Goal: Transaction & Acquisition: Subscribe to service/newsletter

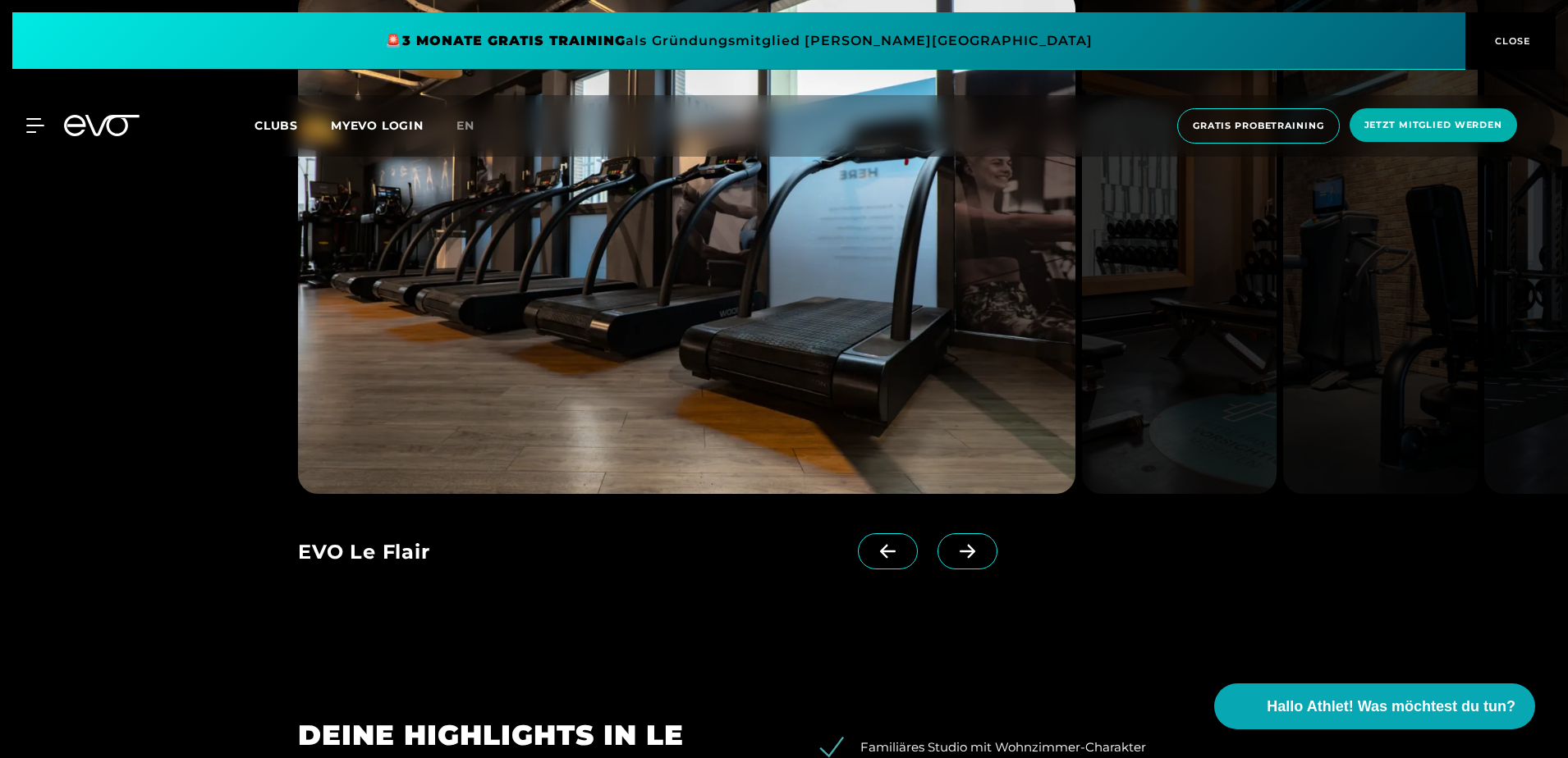
scroll to position [1724, 0]
click at [960, 560] on icon at bounding box center [967, 553] width 16 height 14
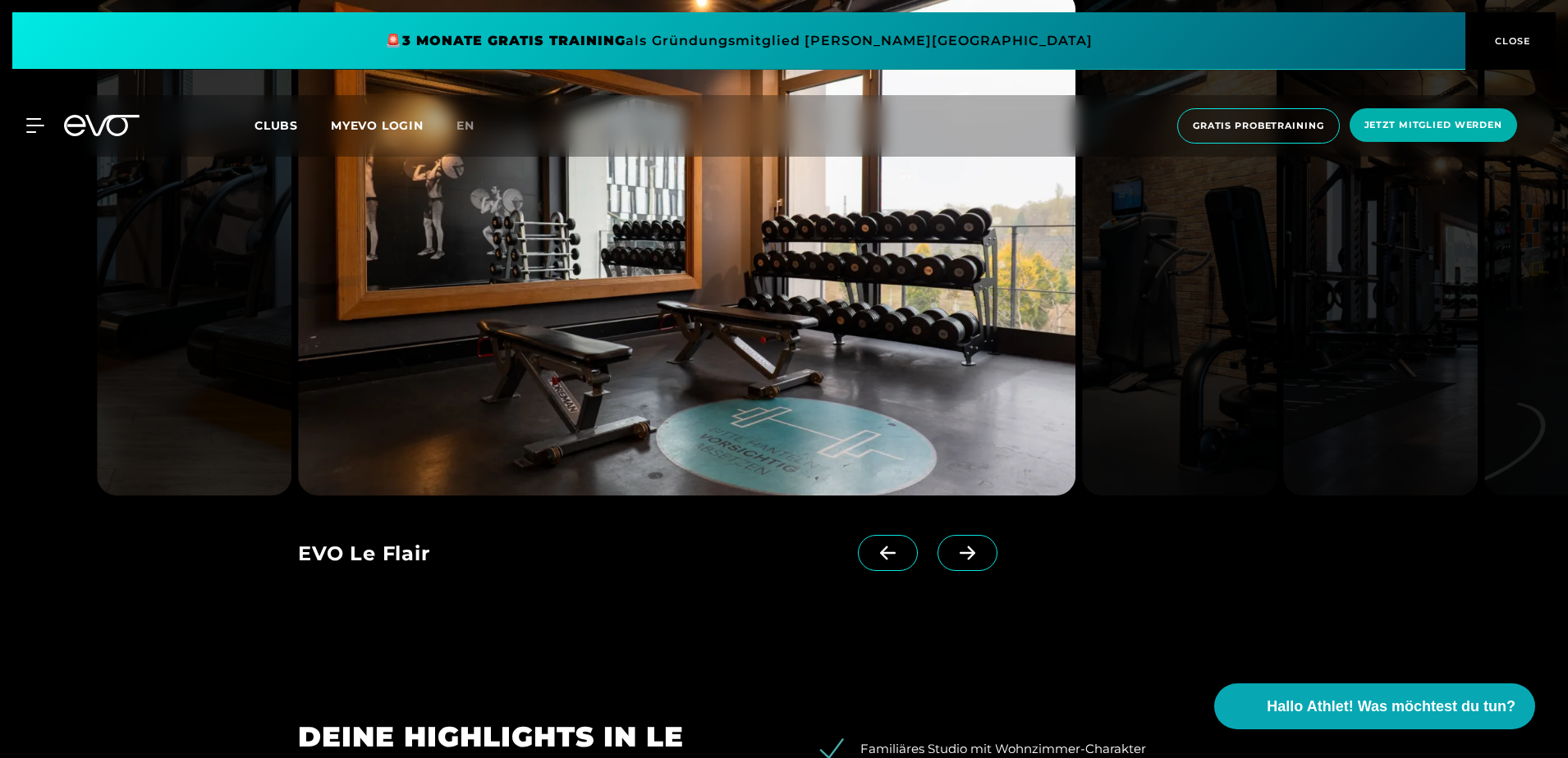
click at [960, 560] on icon at bounding box center [967, 553] width 16 height 14
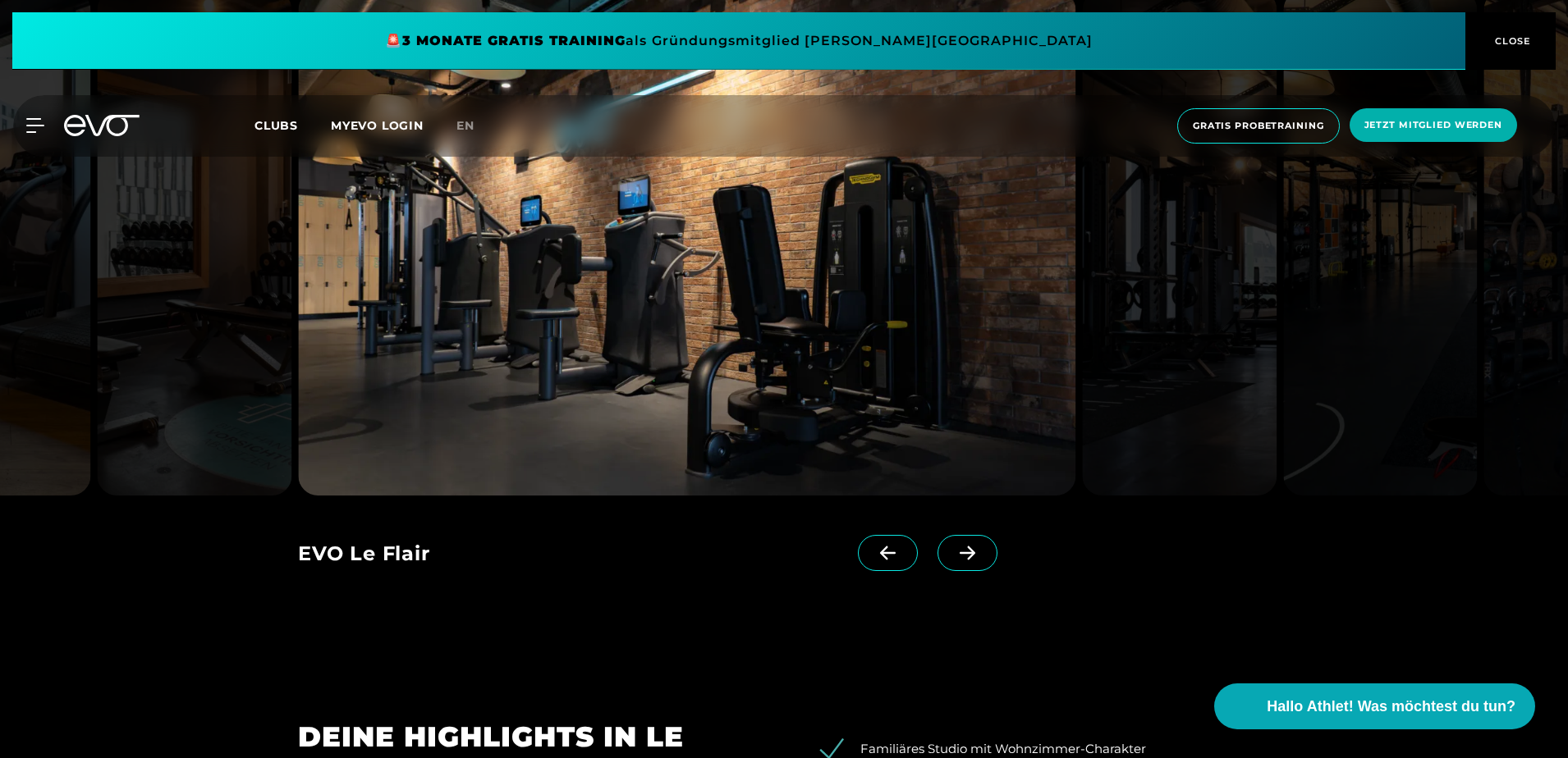
click at [960, 560] on icon at bounding box center [967, 553] width 16 height 14
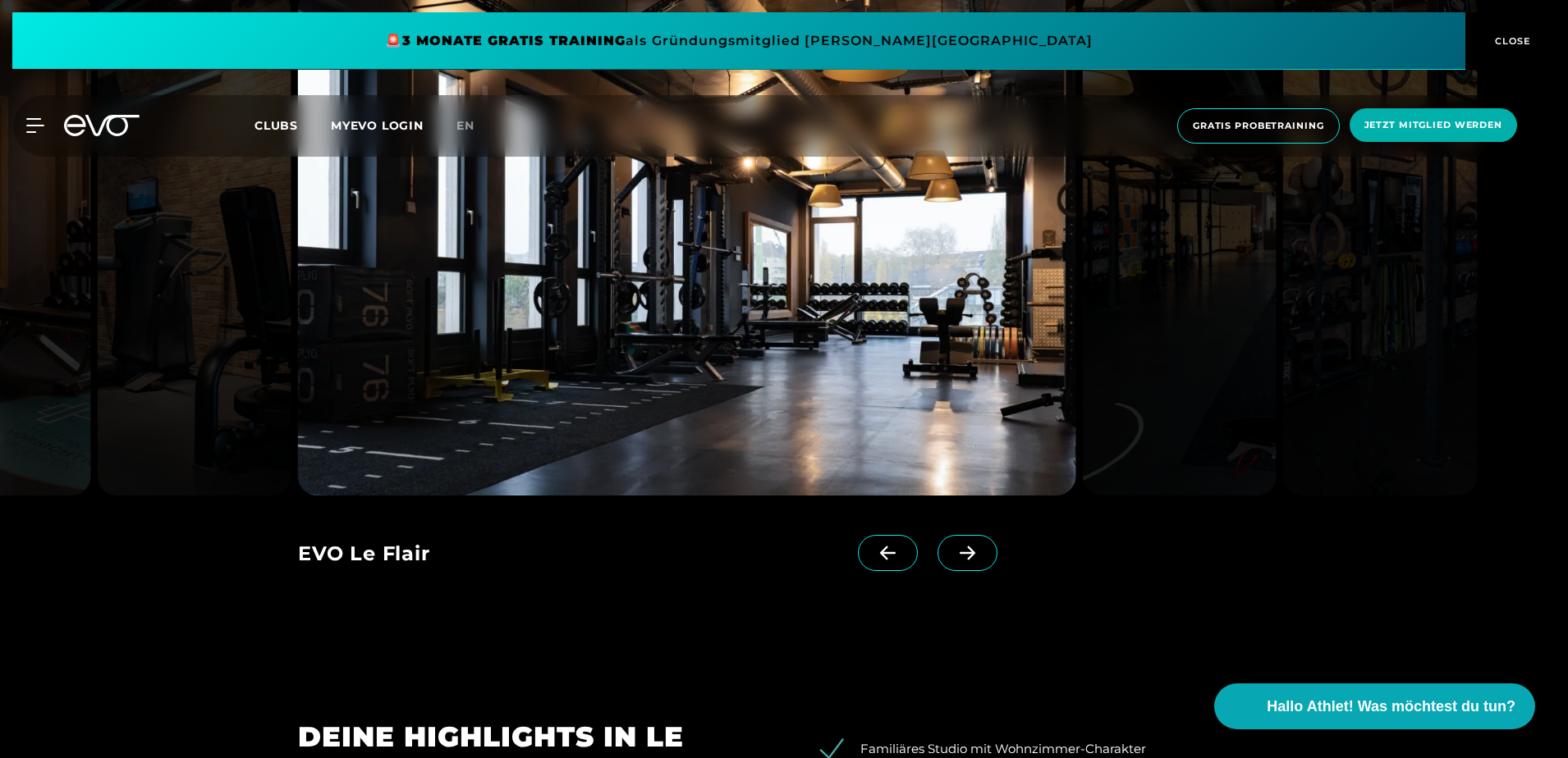
click at [960, 560] on icon at bounding box center [967, 553] width 16 height 14
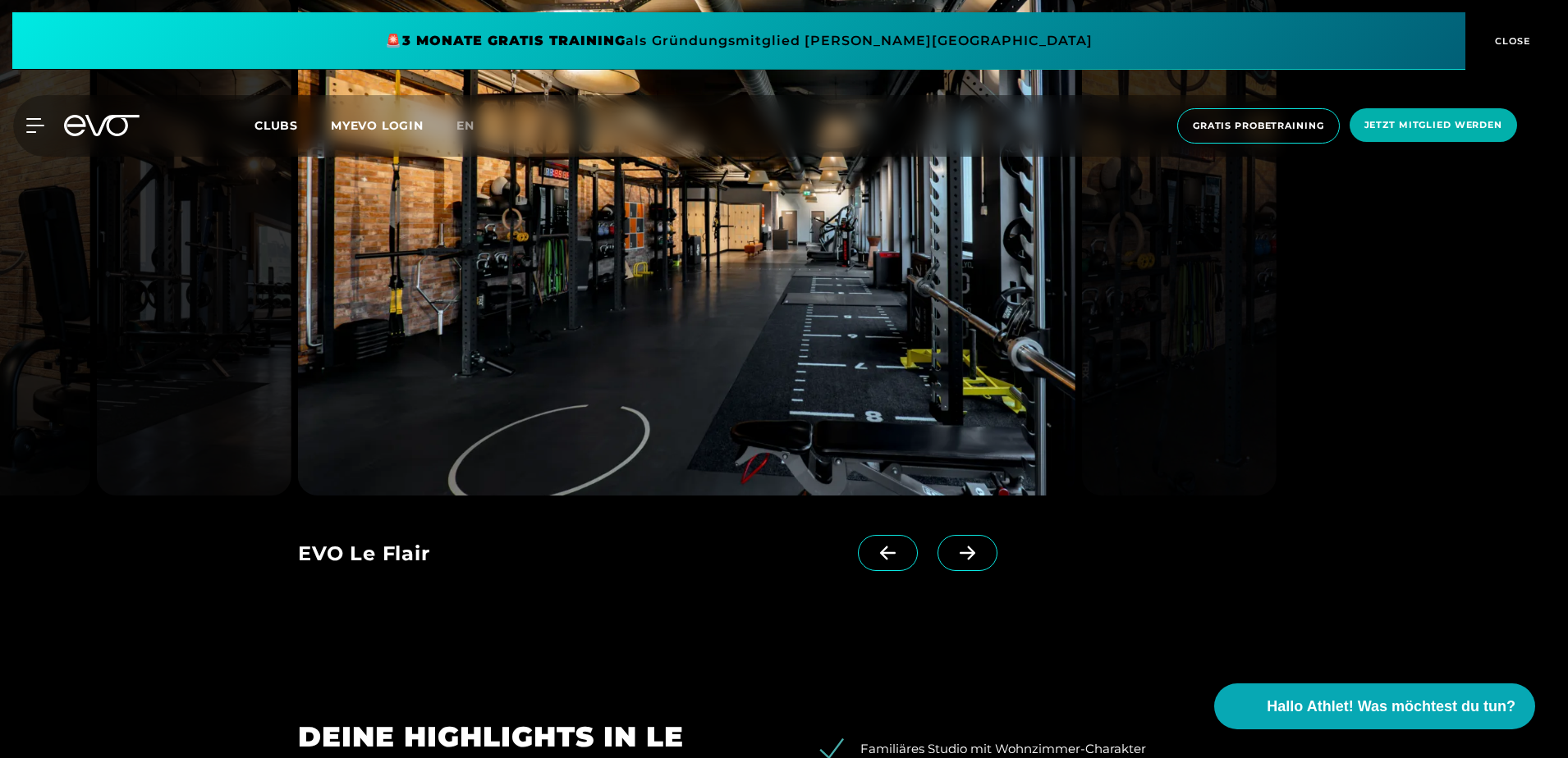
click at [960, 560] on icon at bounding box center [967, 553] width 16 height 14
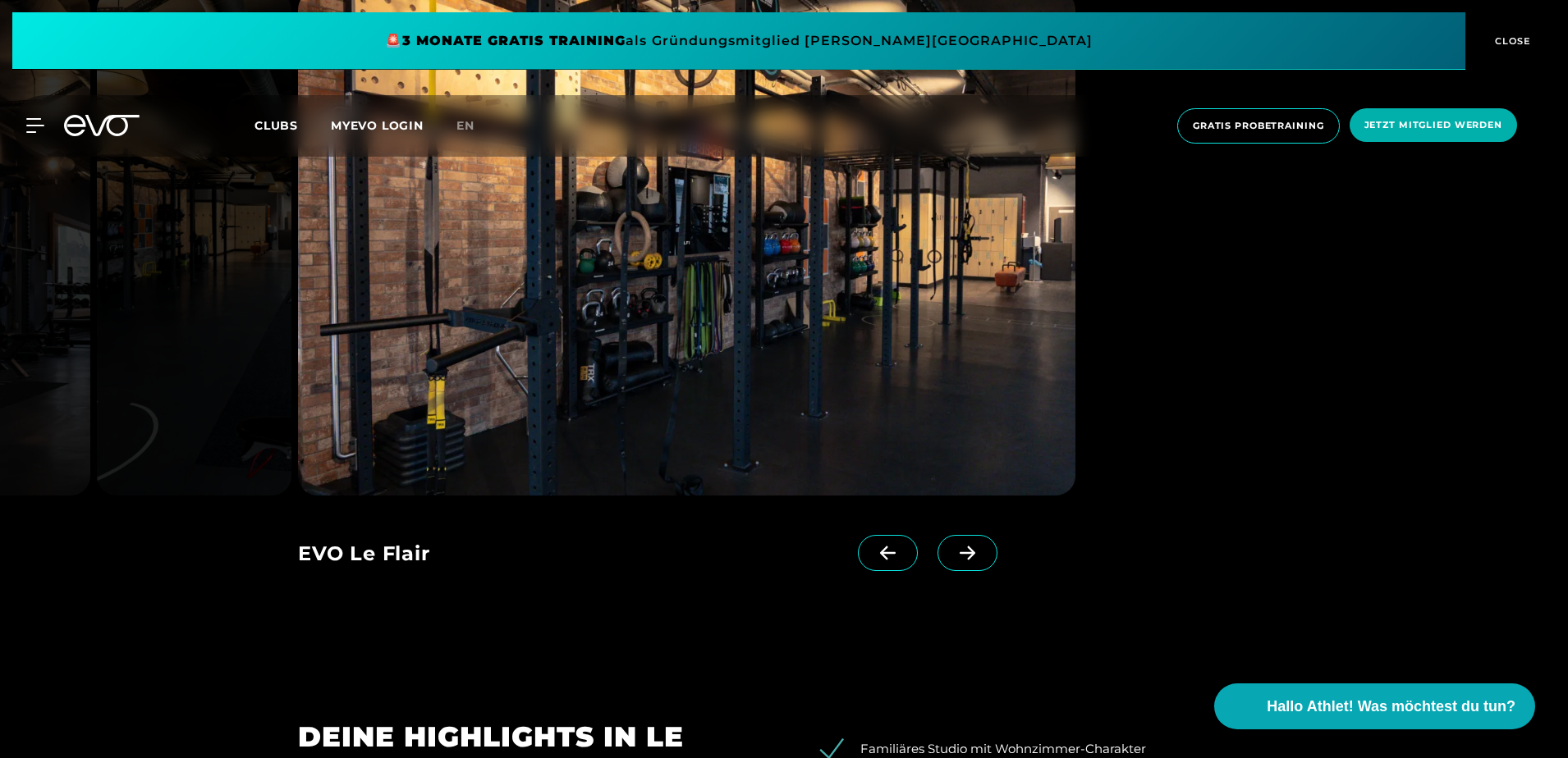
click at [960, 560] on icon at bounding box center [967, 553] width 16 height 14
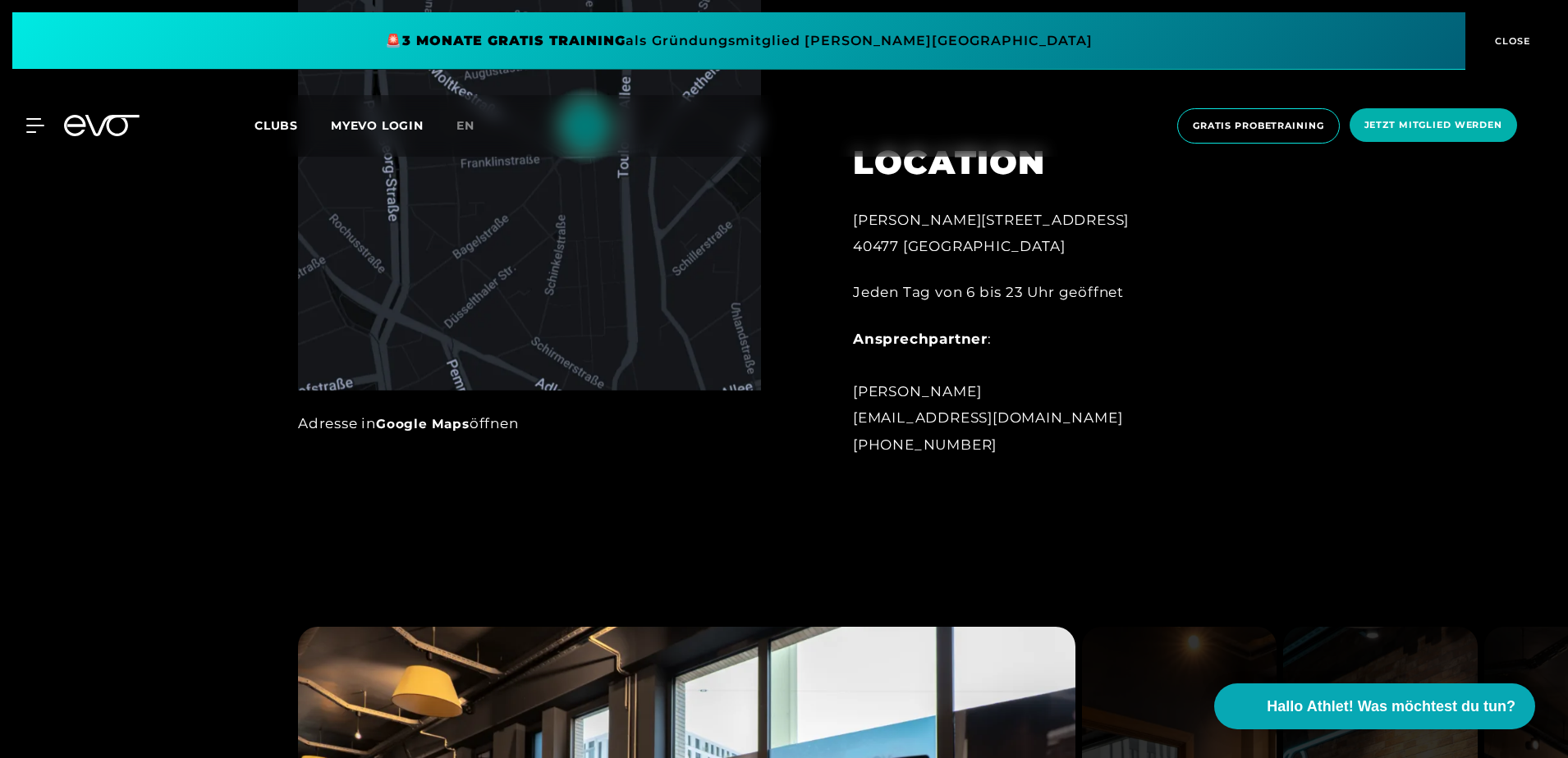
scroll to position [765, 0]
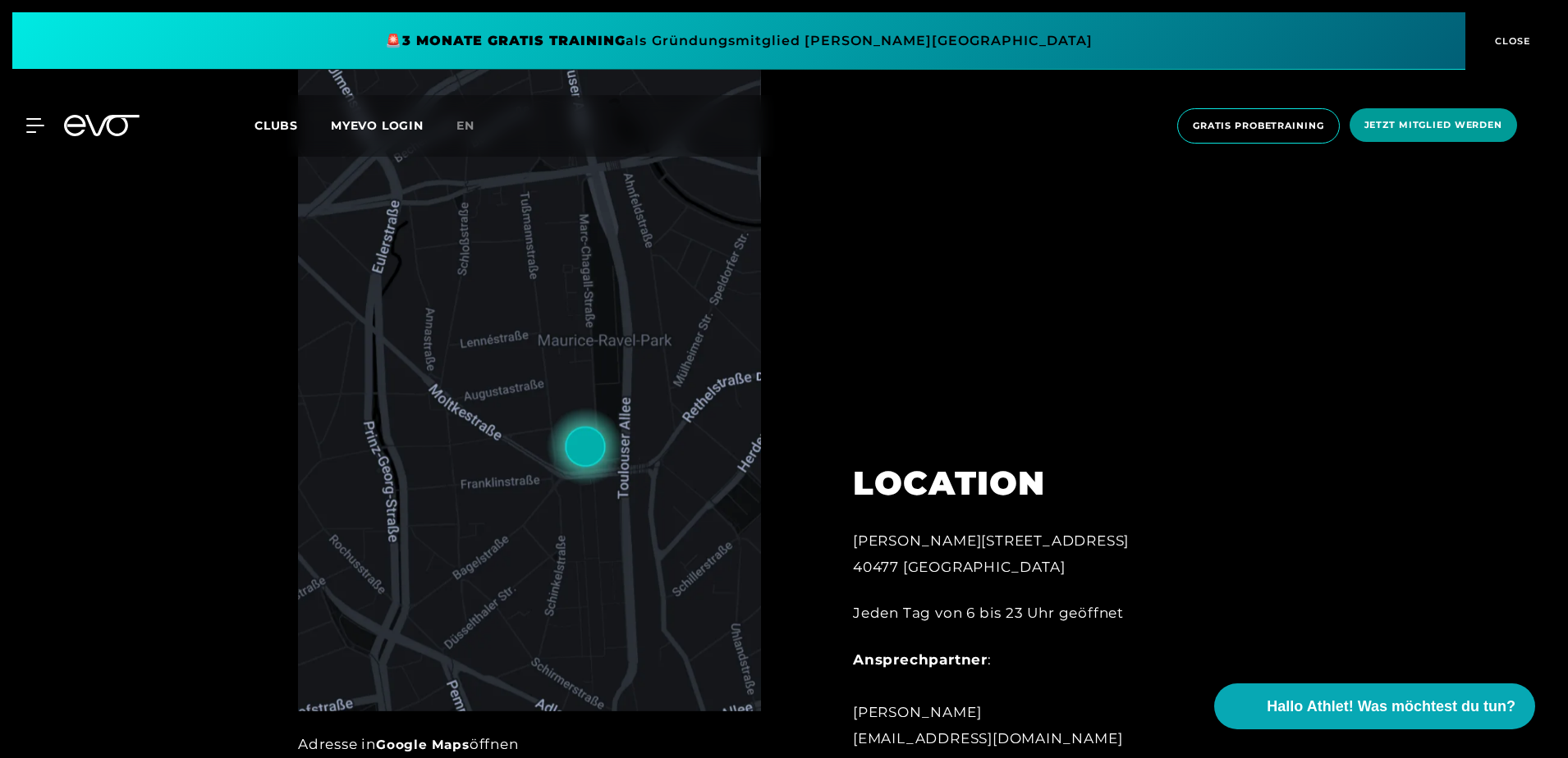
click at [1430, 122] on span "Jetzt Mitglied werden" at bounding box center [1434, 125] width 138 height 14
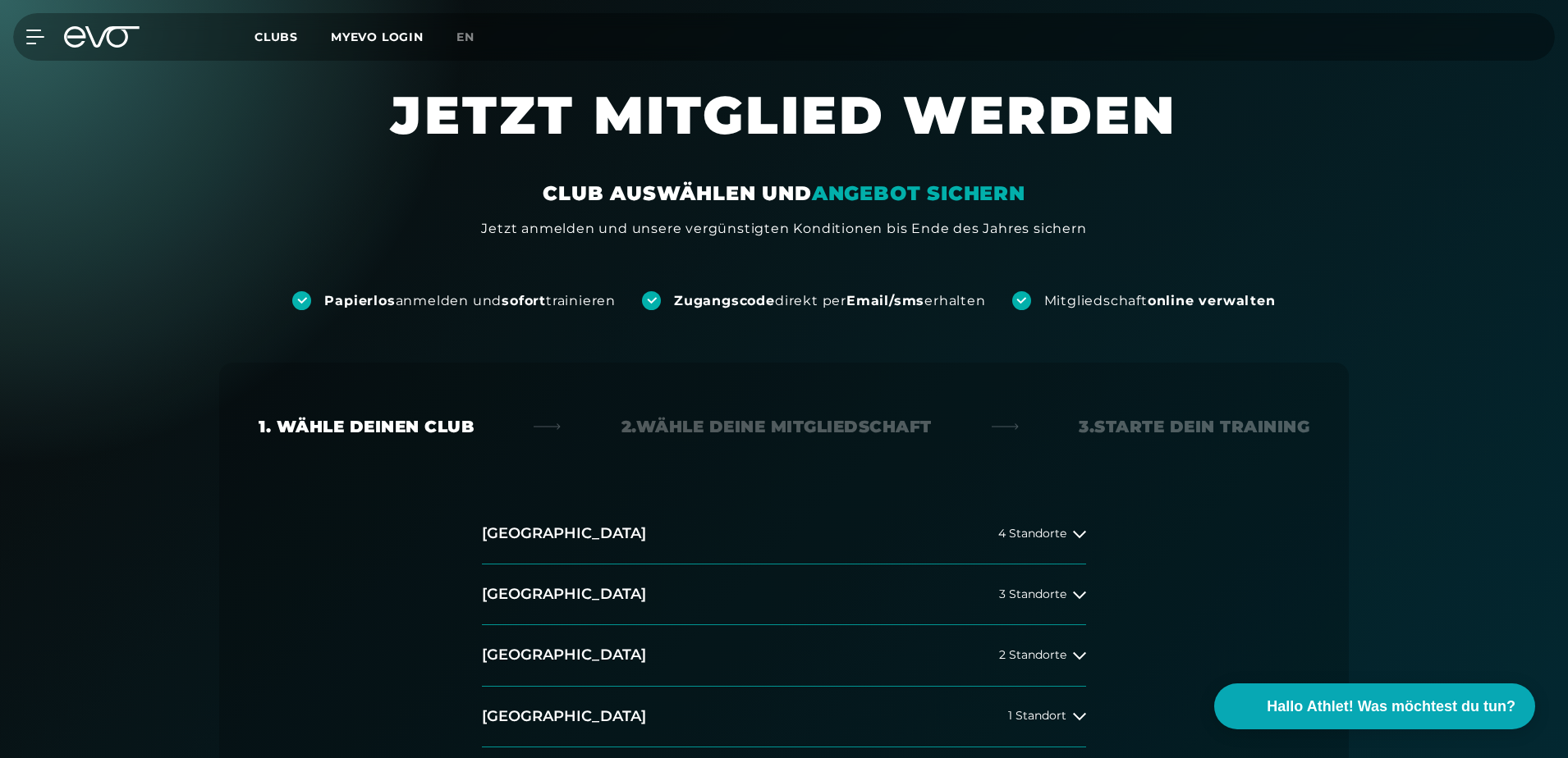
scroll to position [192, 0]
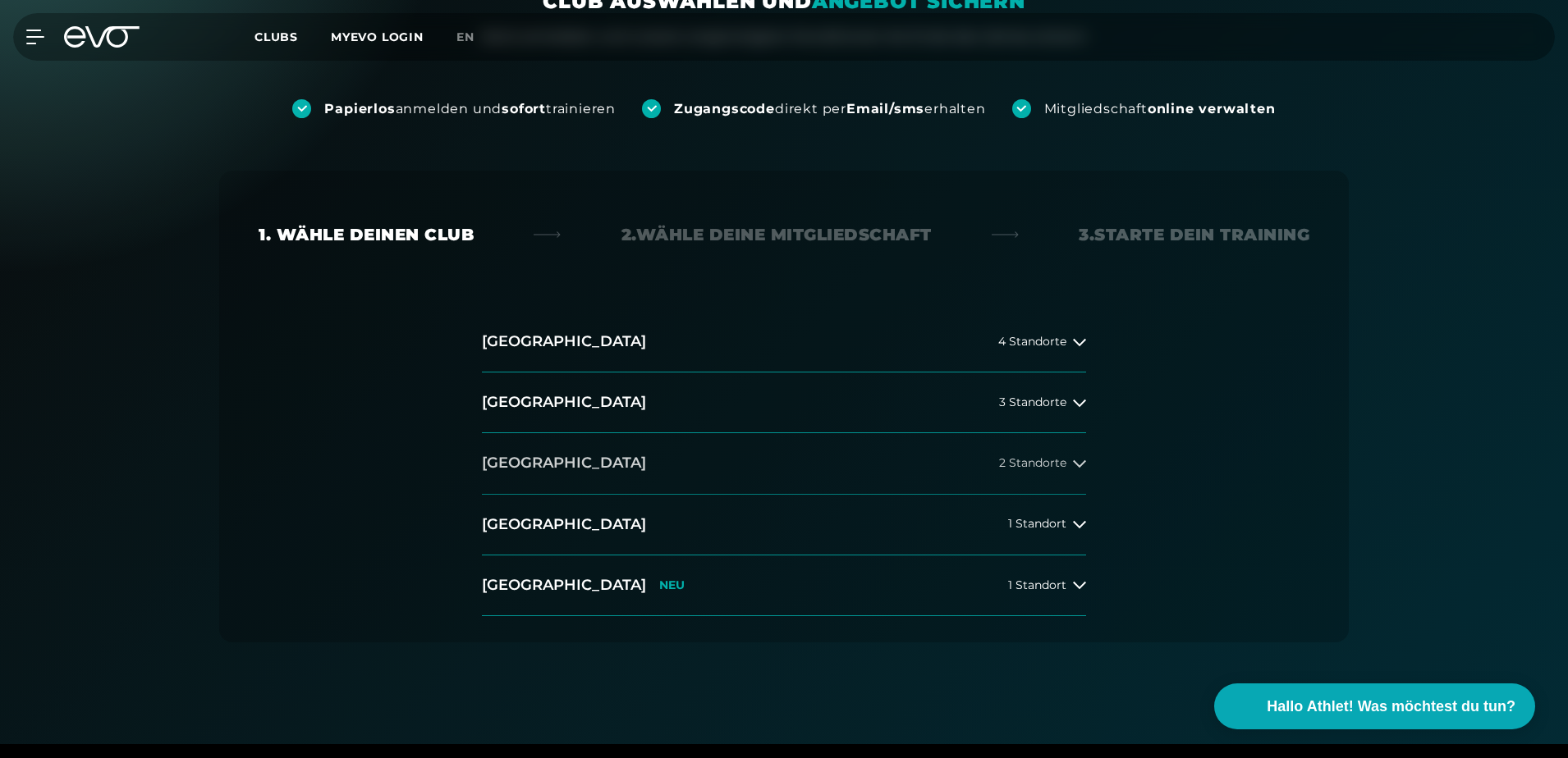
click at [1072, 481] on button "[GEOGRAPHIC_DATA] 2 Standorte" at bounding box center [784, 463] width 605 height 61
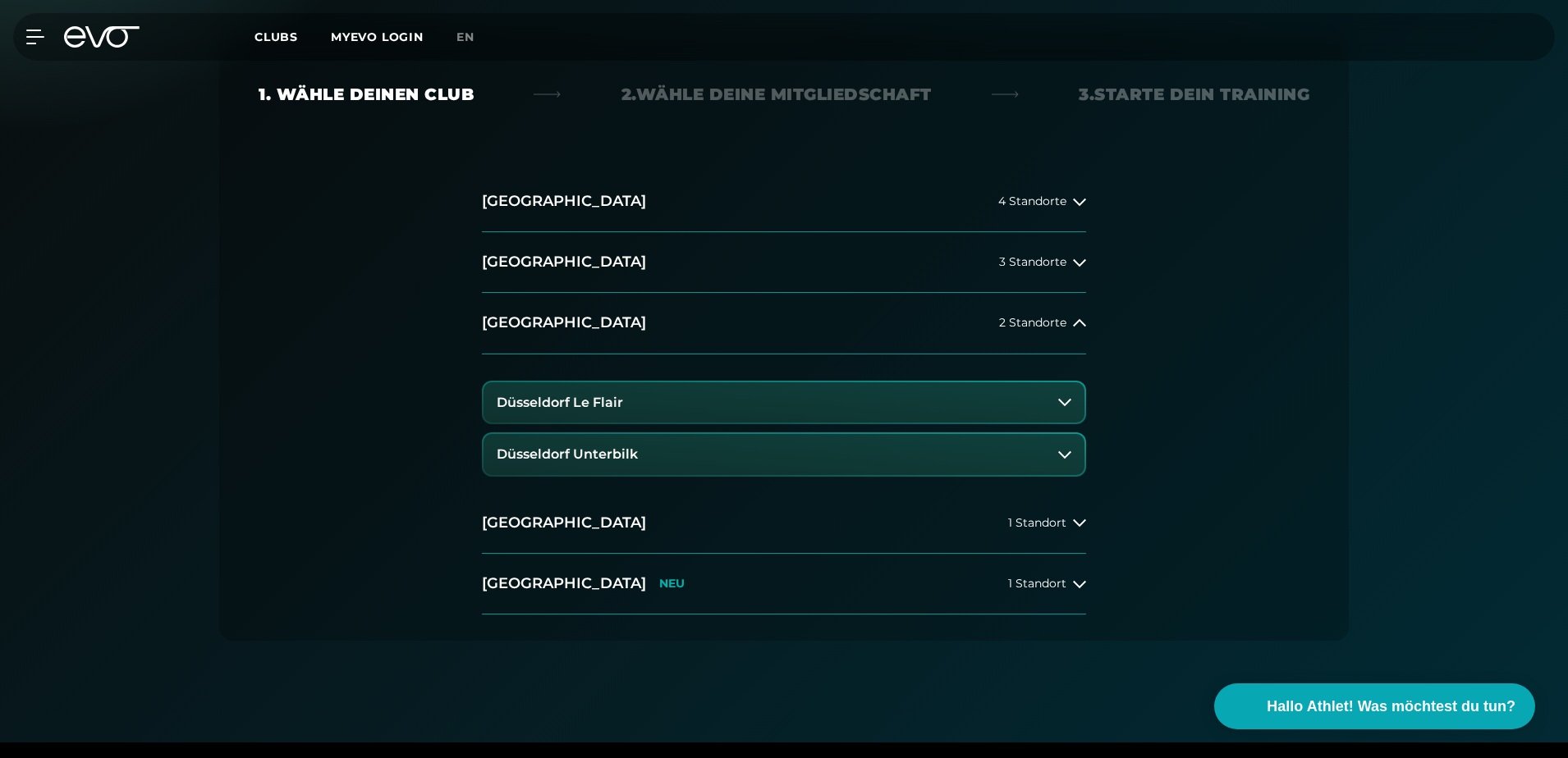
scroll to position [384, 0]
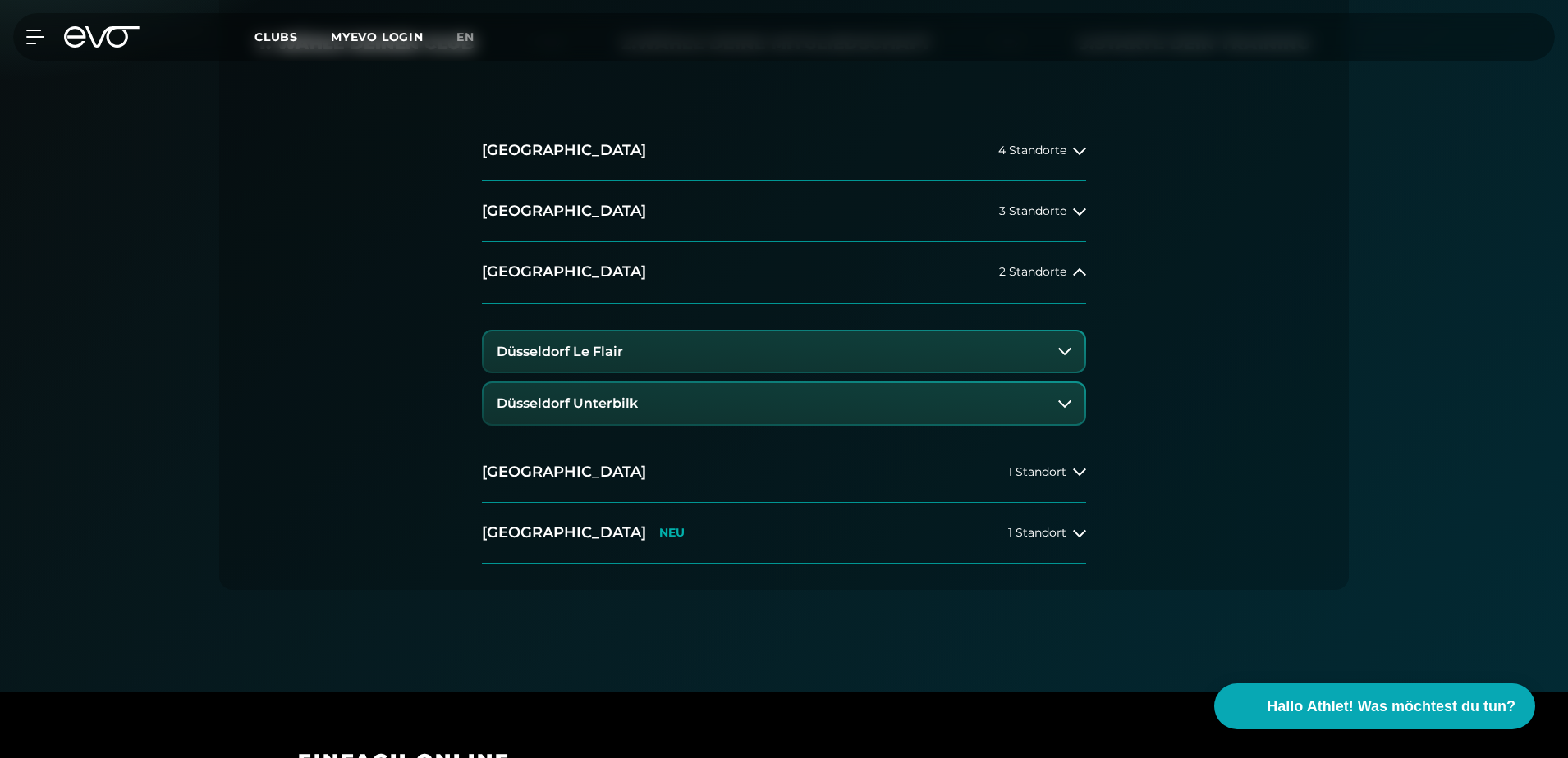
click at [889, 343] on button "Düsseldorf Le Flair" at bounding box center [784, 352] width 601 height 41
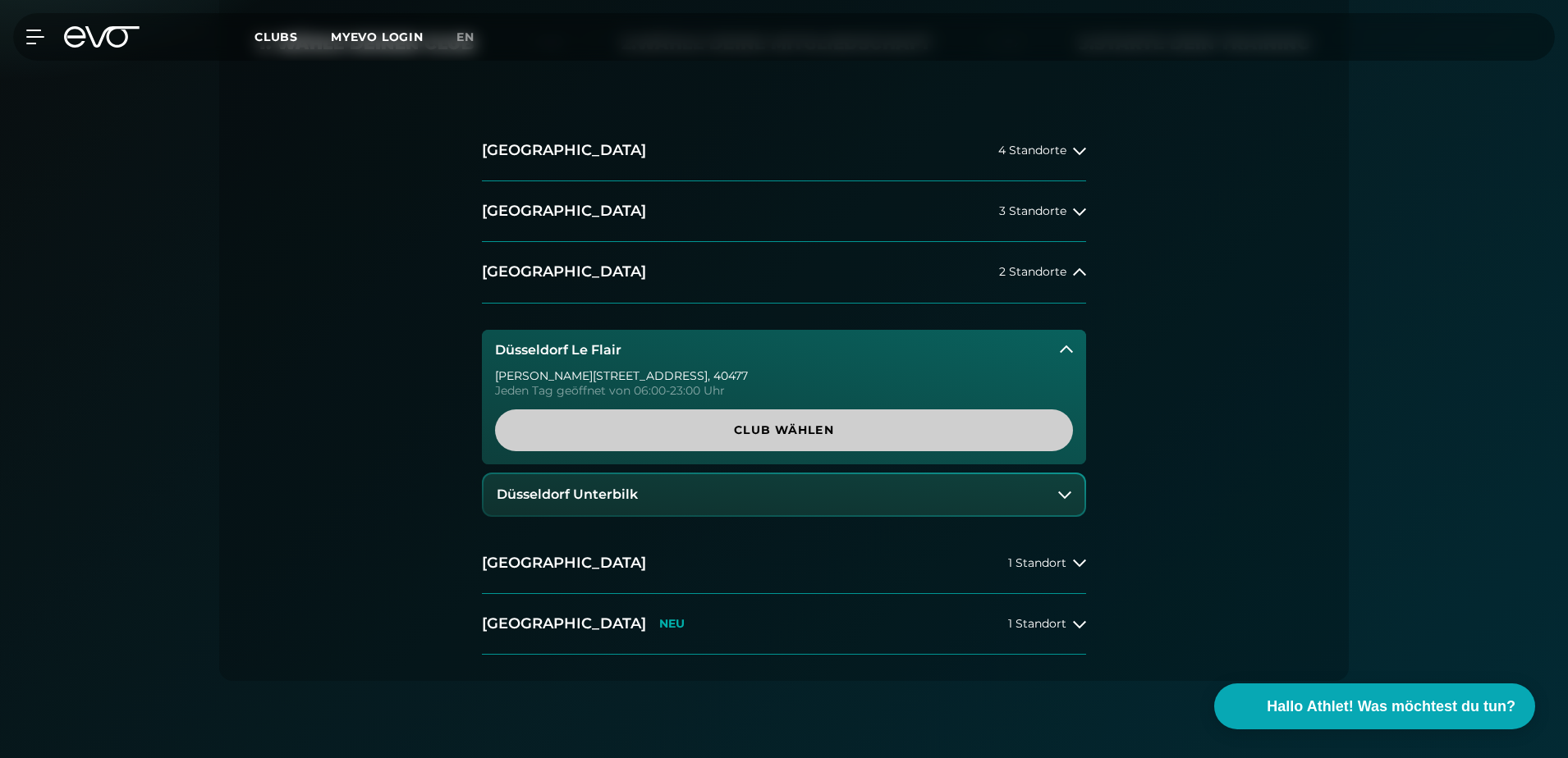
click at [768, 425] on span "Club wählen" at bounding box center [784, 430] width 499 height 18
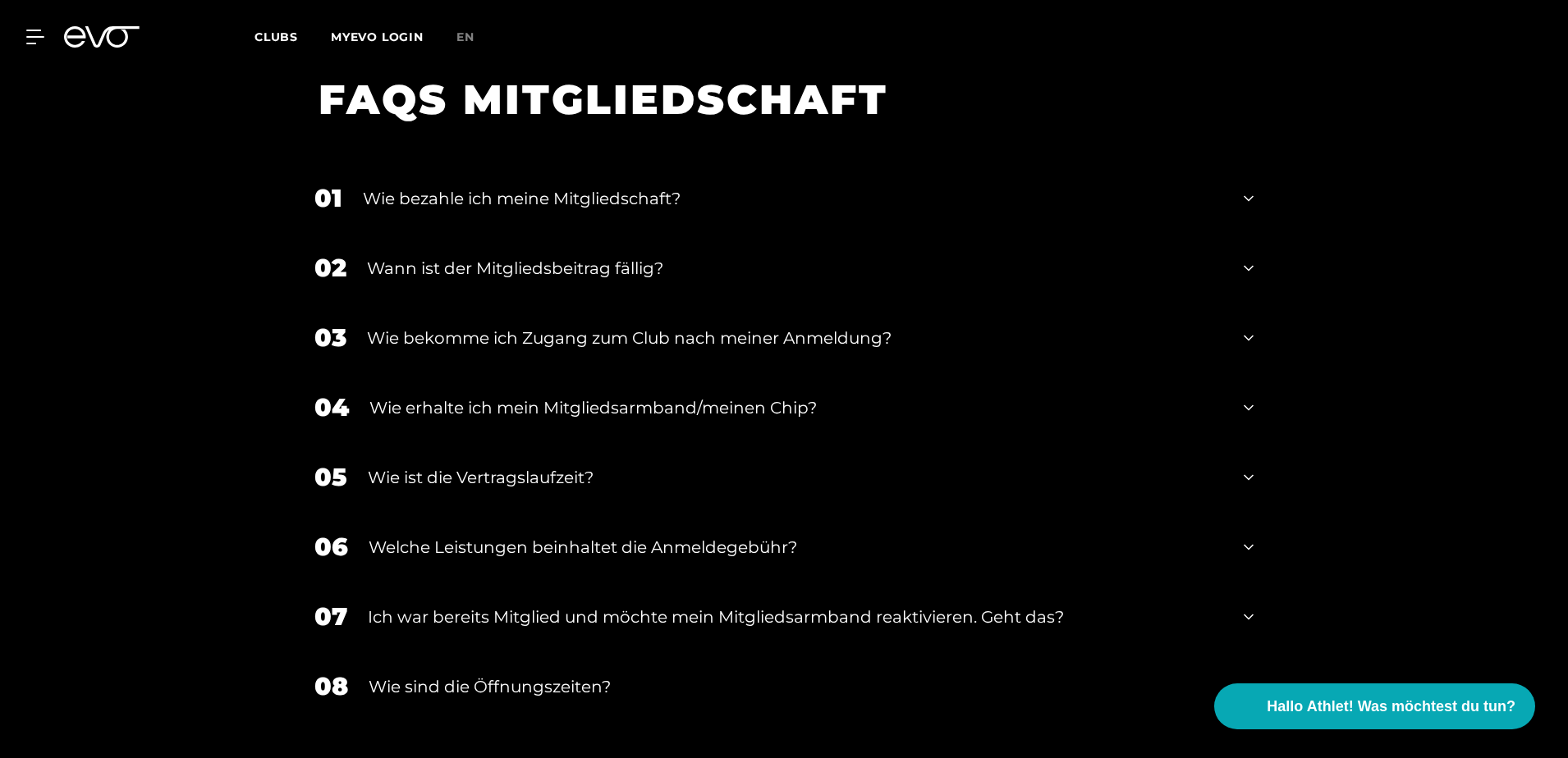
scroll to position [3064, 0]
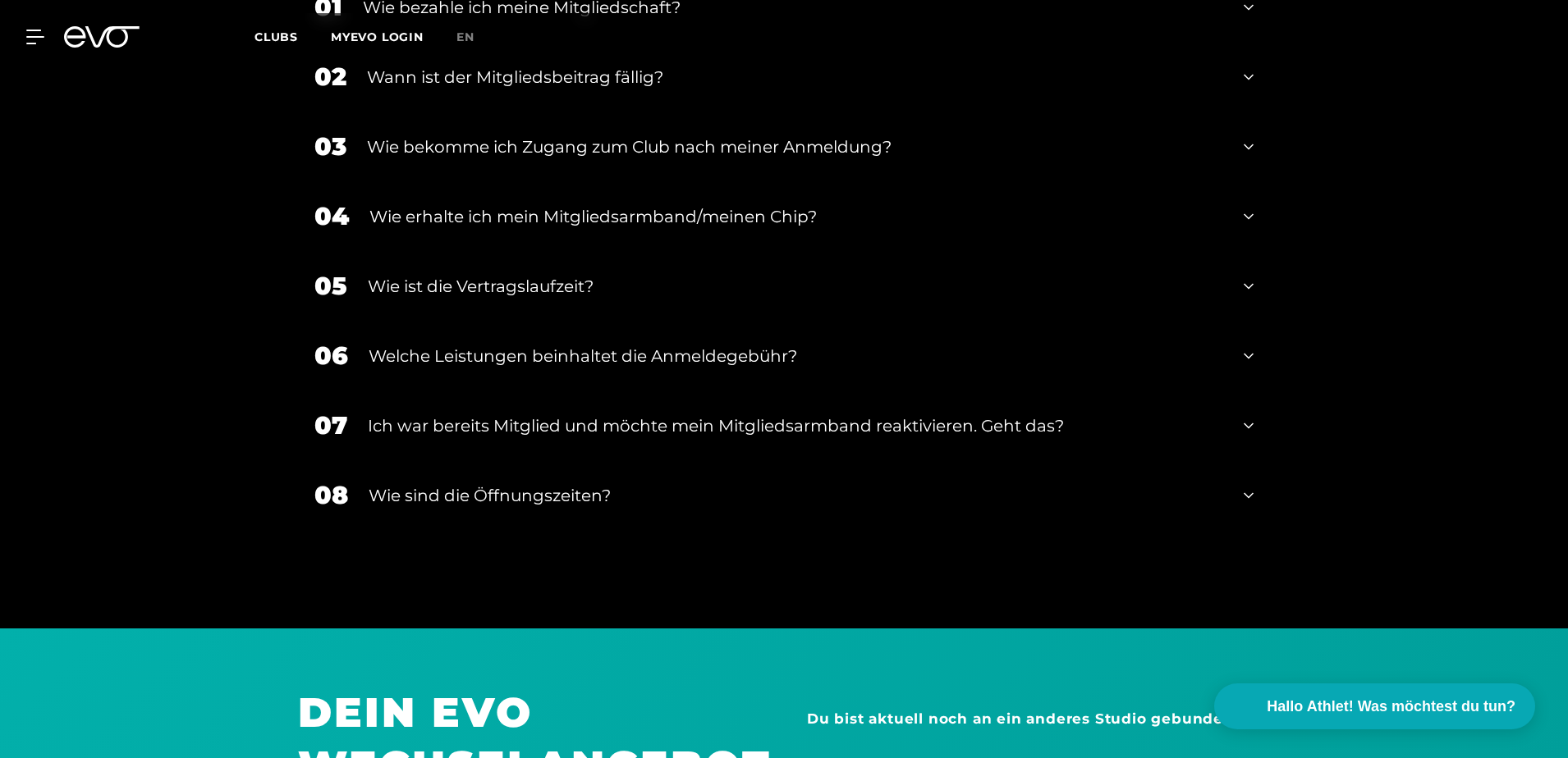
click at [1258, 335] on div "06 Welche Leistungen beinhaltet die Anmeldegebühr?" at bounding box center [784, 356] width 972 height 70
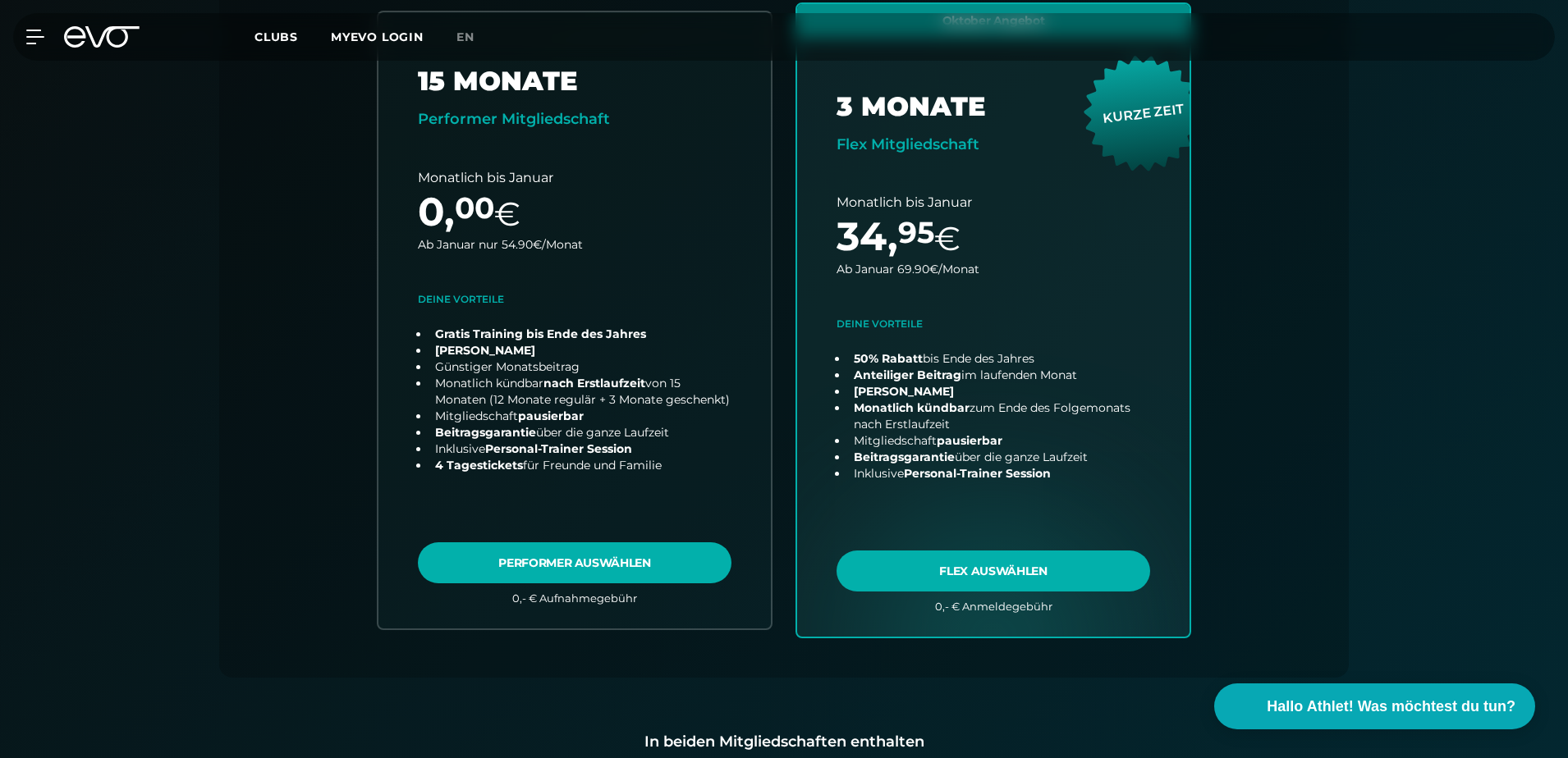
scroll to position [224, 0]
